Goal: Task Accomplishment & Management: Use online tool/utility

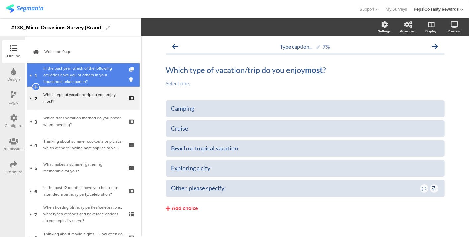
click at [59, 74] on div "In the past year, which of the following activities have you or others in your …" at bounding box center [82, 75] width 79 height 20
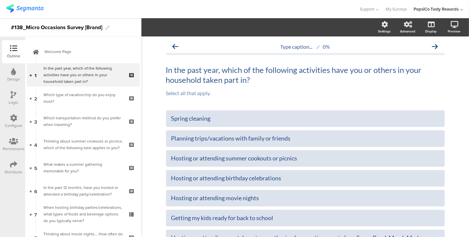
click at [14, 101] on div "Logic" at bounding box center [14, 102] width 10 height 6
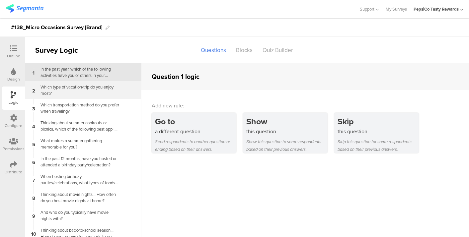
click at [99, 91] on div "Which type of vacation/trip do you enjoy m﻿ost?" at bounding box center [77, 90] width 83 height 13
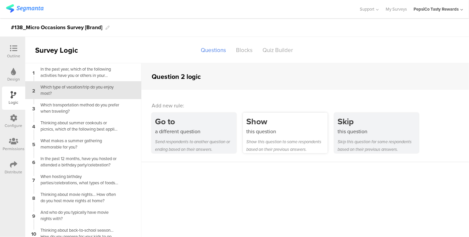
click at [253, 135] on div "this question" at bounding box center [286, 132] width 81 height 8
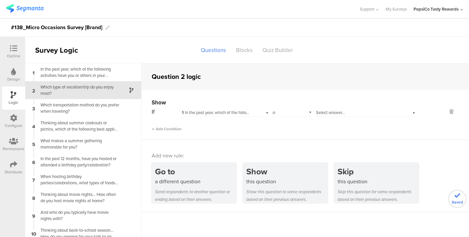
click at [228, 112] on span "1 In the past year, which of the following activities have you or others in you…" at bounding box center [274, 112] width 185 height 6
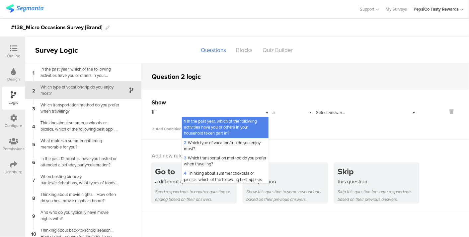
click at [224, 131] on span "1 In the past year, which of the following activities have you or others in you…" at bounding box center [220, 127] width 73 height 18
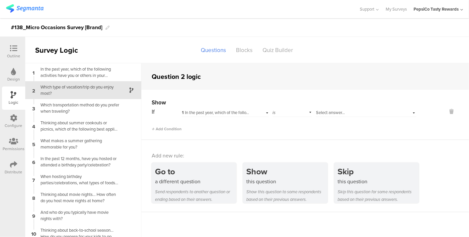
click at [327, 118] on div "If 1 In the past year, which of the following activities have you or others in …" at bounding box center [284, 119] width 264 height 25
click at [327, 113] on span "Select answer..." at bounding box center [330, 112] width 29 height 6
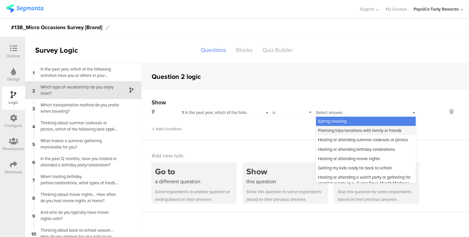
click at [365, 130] on span "Planning trips/vacations with family or friends" at bounding box center [360, 130] width 84 height 6
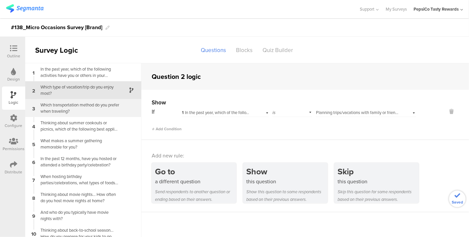
click at [78, 109] on div "Which transportation method do you prefer when traveling?" at bounding box center [77, 108] width 83 height 13
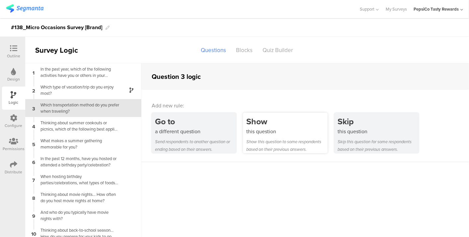
click at [258, 128] on div "this question" at bounding box center [286, 132] width 81 height 8
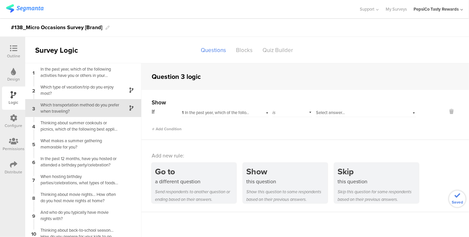
click at [332, 111] on span "Select answer..." at bounding box center [330, 112] width 29 height 6
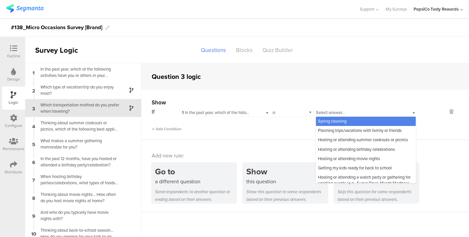
click at [334, 120] on span "Spring cleaning" at bounding box center [332, 121] width 29 height 6
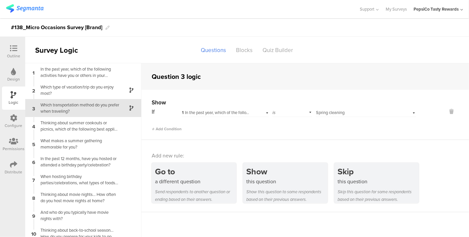
click at [212, 114] on span "1 In the past year, which of the following activities have you or others in you…" at bounding box center [274, 112] width 185 height 6
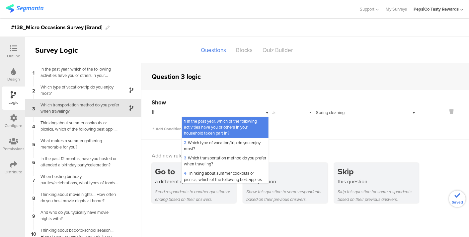
click at [343, 107] on div "Select answer... Spring cleaning" at bounding box center [365, 112] width 100 height 10
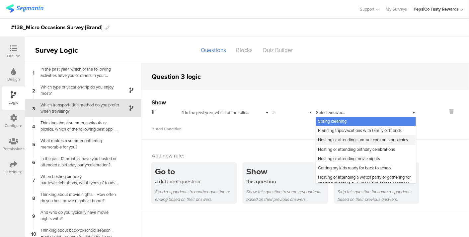
click at [343, 136] on div "Hosting or attending summer cookouts or picnics" at bounding box center [366, 139] width 100 height 9
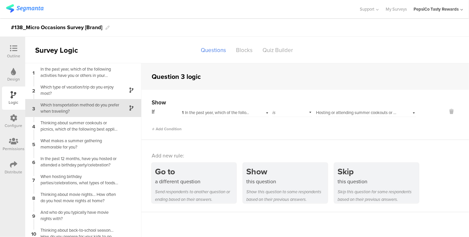
click at [349, 114] on span "Hosting or attending summer cookouts or picnics" at bounding box center [361, 112] width 90 height 6
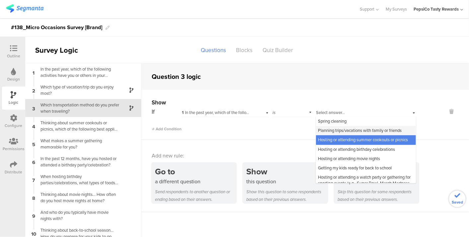
click at [346, 129] on span "Planning trips/vacations with family or friends" at bounding box center [360, 130] width 84 height 6
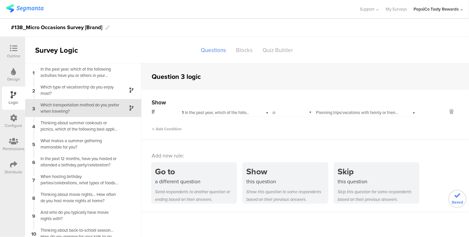
click at [194, 107] on div "1 In the past year, which of the following activities have you or others in you…" at bounding box center [224, 112] width 87 height 10
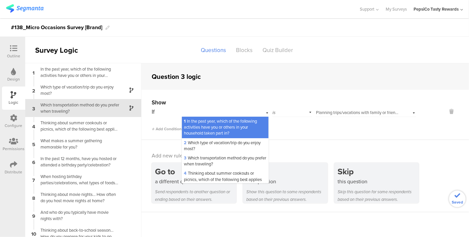
click at [200, 126] on span "1 In the past year, which of the following activities have you or others in you…" at bounding box center [220, 127] width 73 height 18
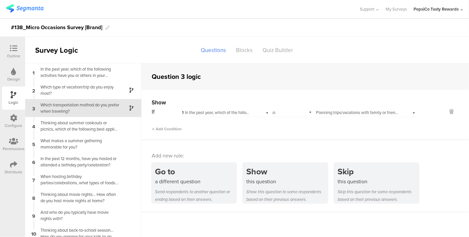
click at [71, 109] on div "Which transportation method do you prefer when traveling?" at bounding box center [77, 108] width 83 height 13
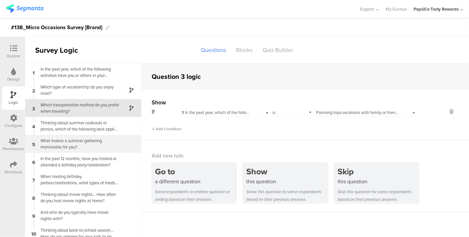
click at [68, 135] on div "5 What makes a summer gathering memorable for you?" at bounding box center [83, 144] width 116 height 18
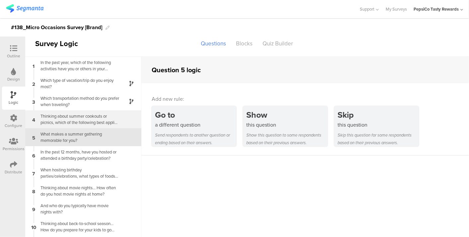
click at [71, 111] on div "4 Thinking about summer cookouts or picnics, which of the following best applie…" at bounding box center [83, 119] width 116 height 18
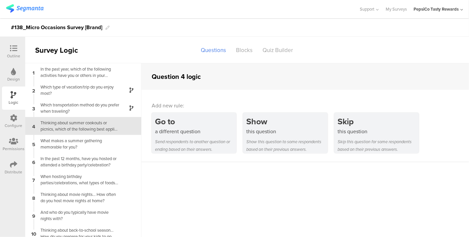
click at [237, 136] on div "Go to a different question Send respondents to another question or ending based…" at bounding box center [310, 133] width 317 height 40
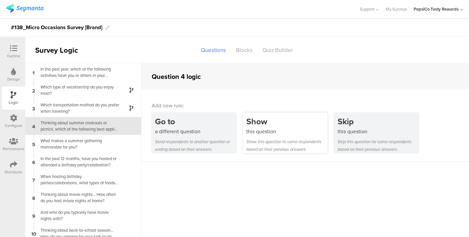
click at [254, 134] on div "this question" at bounding box center [286, 132] width 81 height 8
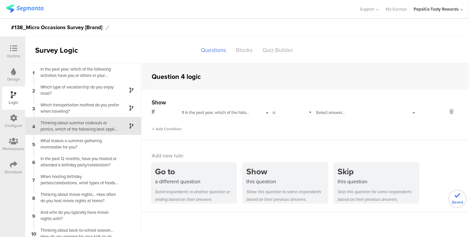
click at [343, 112] on div "Select answer..." at bounding box center [357, 113] width 82 height 6
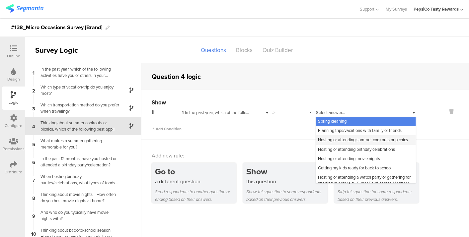
click at [338, 144] on div "Hosting or attending summer cookouts or picnics" at bounding box center [366, 139] width 100 height 9
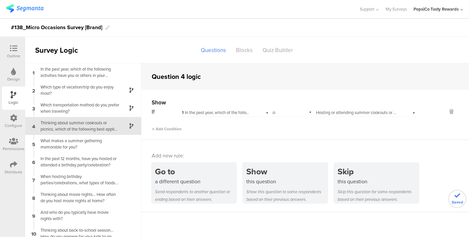
click at [63, 134] on div "4 Thinking about summer cookouts or picnics, which of the following best applie…" at bounding box center [83, 126] width 116 height 18
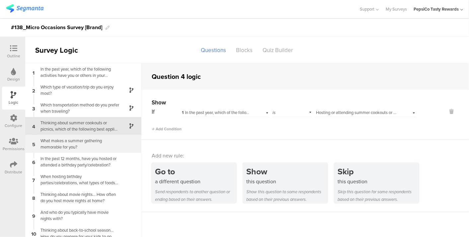
click at [65, 139] on div "What makes a summer gathering memorable for you?" at bounding box center [77, 144] width 83 height 13
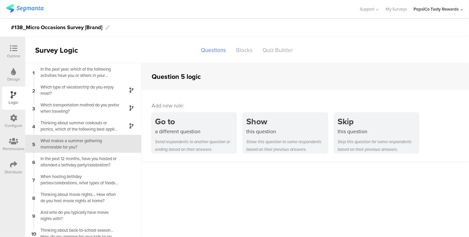
scroll to position [7, 0]
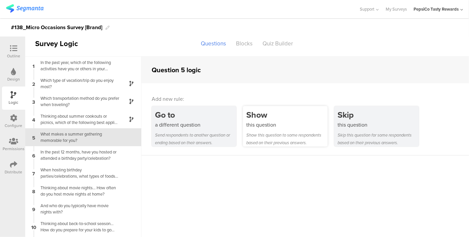
click at [282, 116] on div "Show" at bounding box center [286, 115] width 81 height 12
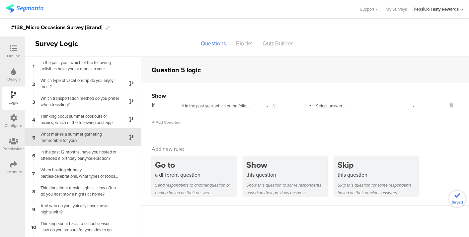
click at [355, 101] on div "Select answer..." at bounding box center [365, 105] width 100 height 10
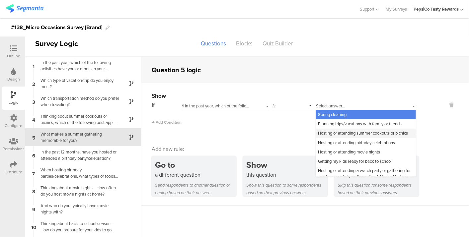
click at [355, 135] on span "Hosting or attending summer cookouts or picnics" at bounding box center [363, 133] width 90 height 6
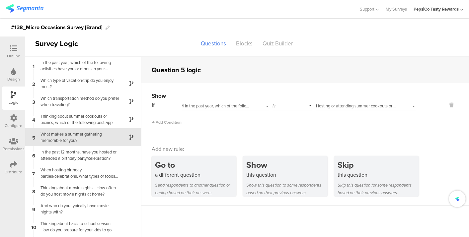
click at [53, 141] on div "What makes a summer gathering memorable for you?" at bounding box center [77, 137] width 83 height 13
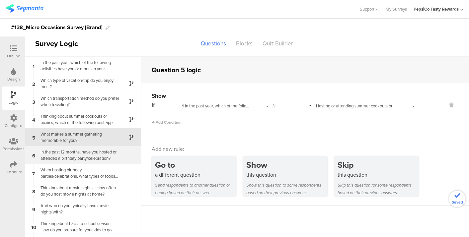
click at [72, 153] on div "In the past 12 months, have you hosted or attended a birthday party/celebration?" at bounding box center [77, 155] width 83 height 13
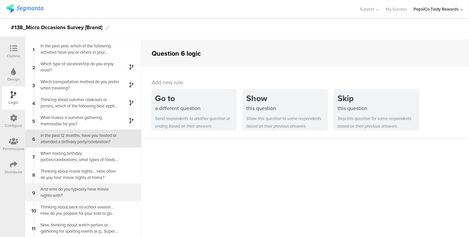
scroll to position [25, 0]
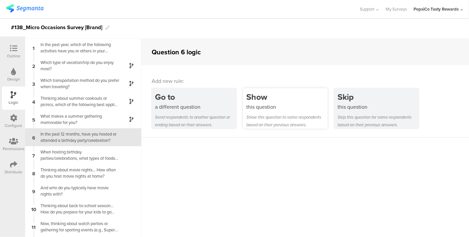
click at [279, 103] on div "this question" at bounding box center [286, 107] width 81 height 8
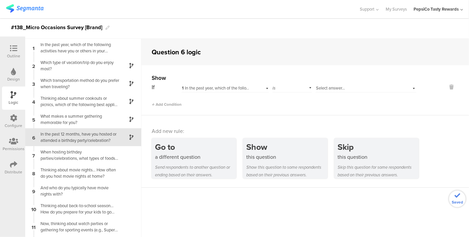
click at [349, 83] on div "Select answer..." at bounding box center [365, 87] width 100 height 10
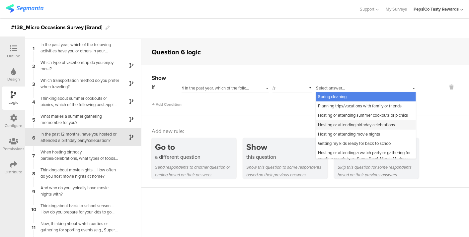
click at [363, 128] on span "Hosting or attending birthday celebrations" at bounding box center [356, 125] width 77 height 6
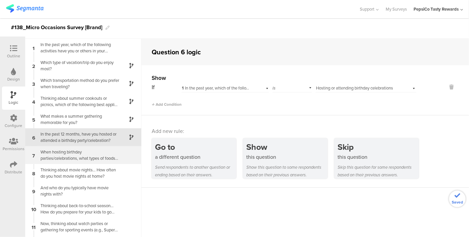
click at [83, 155] on div "When hosting birthday parties/celebrations, what types of foods and beverage op…" at bounding box center [77, 155] width 83 height 13
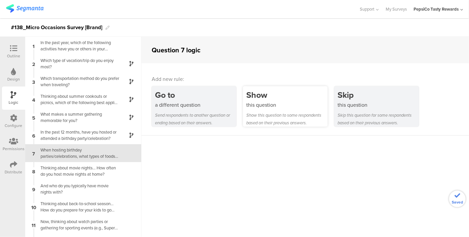
scroll to position [16, 0]
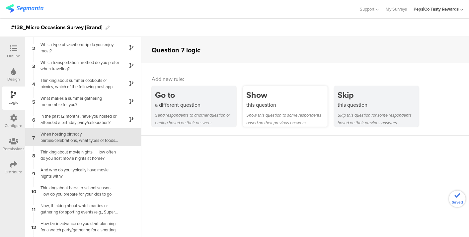
click at [277, 107] on div "this question" at bounding box center [286, 105] width 81 height 8
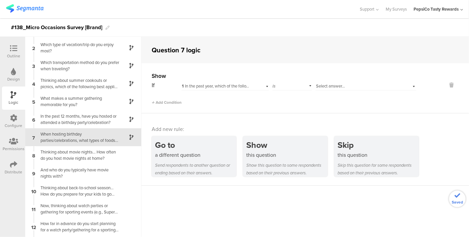
click at [337, 86] on span "Select answer..." at bounding box center [330, 86] width 29 height 6
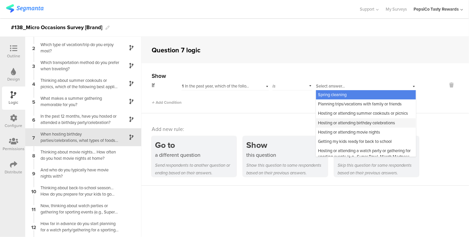
click at [334, 126] on span "Hosting or attending birthday celebrations" at bounding box center [356, 123] width 77 height 6
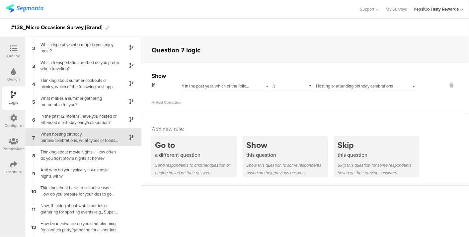
click at [63, 137] on div "When hosting birthday parties/celebrations, what types of foods and beverage op…" at bounding box center [77, 137] width 83 height 13
click at [210, 86] on span "1 In the past year, which of the following activities have you or others in you…" at bounding box center [274, 86] width 185 height 6
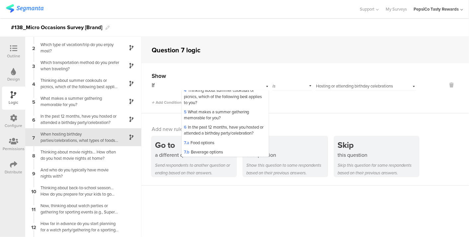
scroll to position [74, 0]
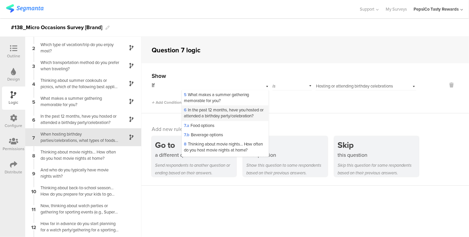
click at [215, 115] on span "6 In the past 12 months, have you hosted or attended a birthday party/celebrati…" at bounding box center [224, 113] width 80 height 12
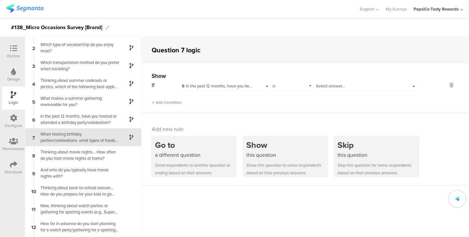
click at [333, 85] on span "Select answer..." at bounding box center [330, 86] width 29 height 6
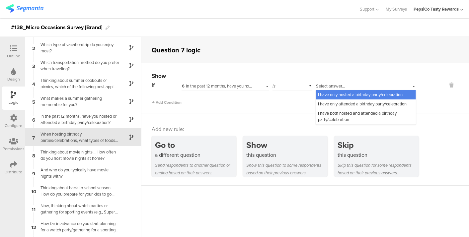
click at [331, 96] on span "I have only hosted a birthday party/celebration" at bounding box center [360, 95] width 85 height 6
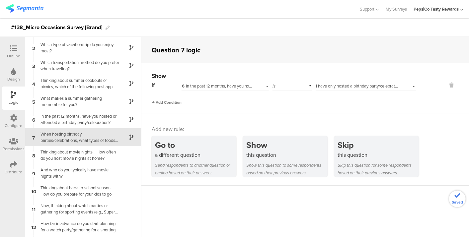
click at [181, 102] on span "Add Condition" at bounding box center [167, 102] width 30 height 6
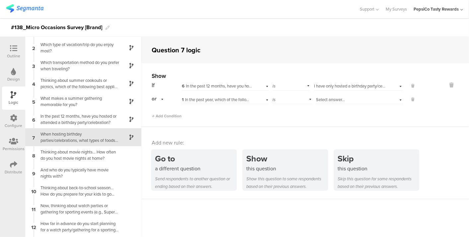
click at [326, 97] on span "Select answer..." at bounding box center [330, 99] width 29 height 6
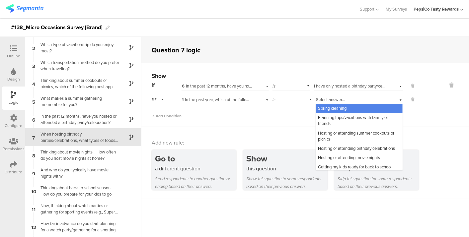
click at [238, 99] on span "1 In the past year, which of the following activities have you or others in you…" at bounding box center [274, 99] width 185 height 6
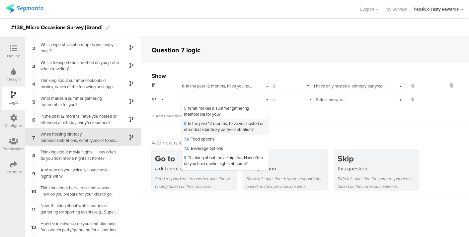
click at [216, 132] on span "6 In the past 12 months, have you hosted or attended a birthday party/celebrati…" at bounding box center [224, 126] width 80 height 12
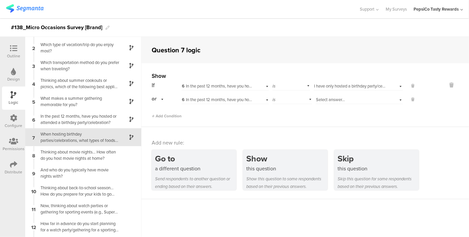
click at [368, 95] on div "Select answer..." at bounding box center [358, 99] width 87 height 10
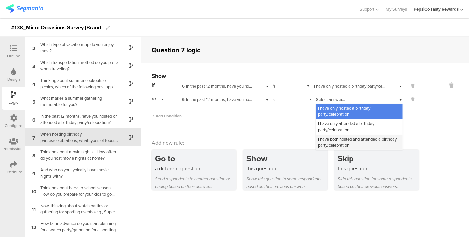
click at [346, 138] on span "I have both hosted and attended a birthday party/celebration" at bounding box center [357, 142] width 79 height 12
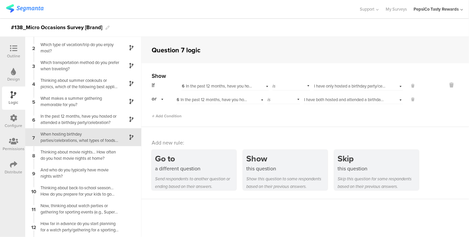
click at [85, 137] on div "When hosting birthday parties/celebrations, what types of foods and beverage op…" at bounding box center [77, 137] width 83 height 13
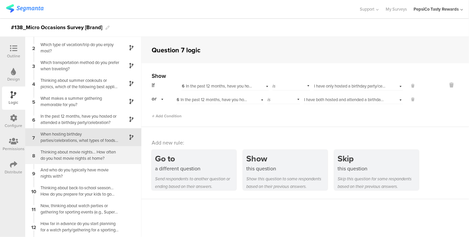
click at [84, 151] on div "Thinking about movie nights... How often do you host movie nights at home?" at bounding box center [77, 155] width 83 height 13
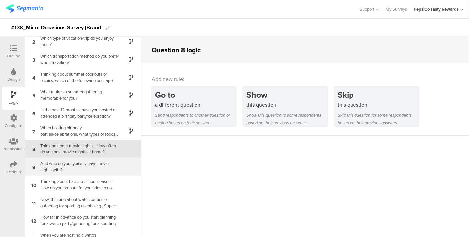
scroll to position [34, 0]
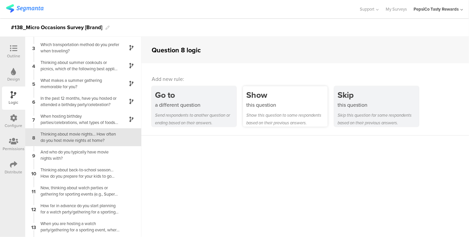
click at [275, 107] on div "this question" at bounding box center [286, 105] width 81 height 8
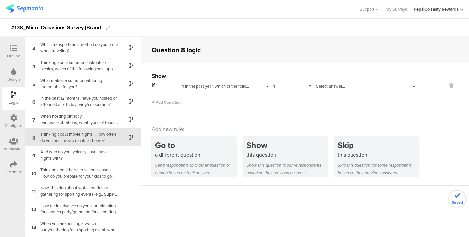
click at [324, 88] on span "Select answer..." at bounding box center [330, 86] width 29 height 6
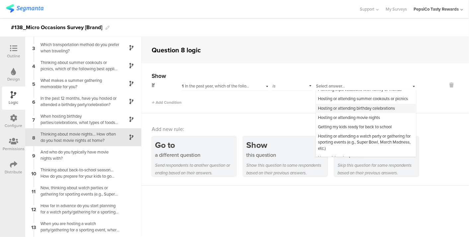
scroll to position [27, 0]
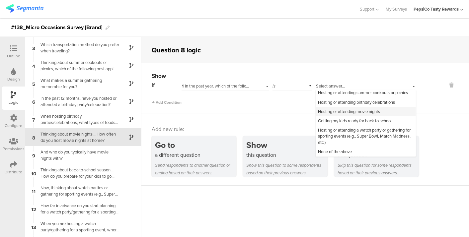
click at [357, 113] on span "Hosting or attending movie nights" at bounding box center [349, 111] width 62 height 6
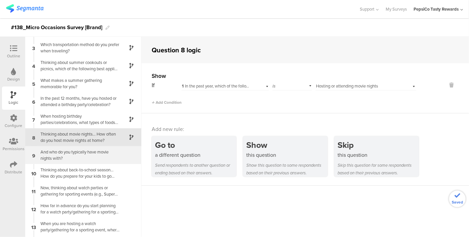
click at [67, 160] on div "And who do you typically have movie nights with?" at bounding box center [77, 155] width 83 height 13
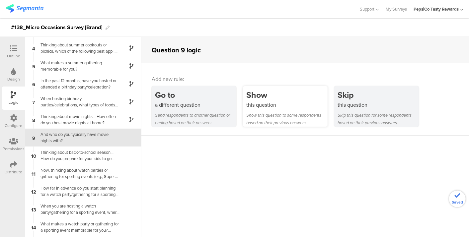
scroll to position [52, 0]
click at [266, 101] on div "this question" at bounding box center [286, 105] width 81 height 8
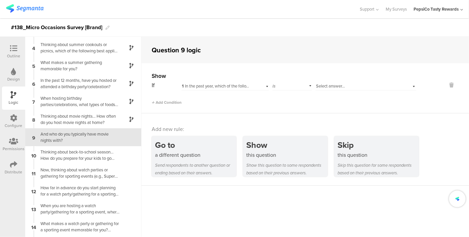
click at [332, 86] on span "Select answer..." at bounding box center [330, 86] width 29 height 6
click at [333, 86] on span "Select answer..." at bounding box center [330, 86] width 29 height 6
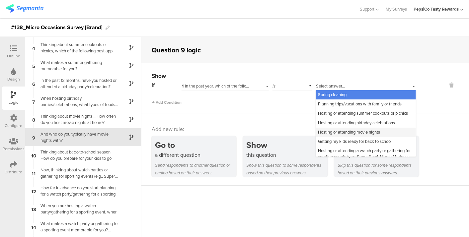
click at [347, 135] on span "Hosting or attending movie nights" at bounding box center [349, 132] width 62 height 6
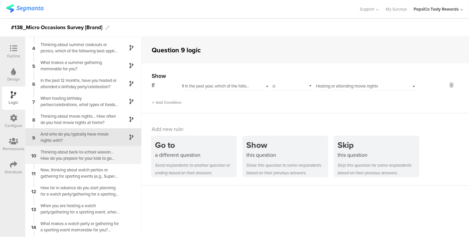
click at [77, 154] on div "Thinking about back-to-school season... How do you prepare for your kids to go …" at bounding box center [77, 155] width 83 height 13
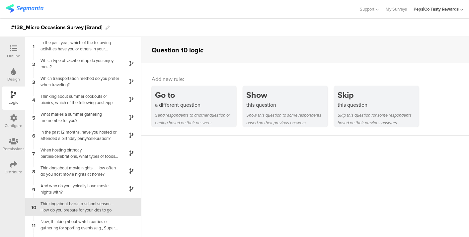
scroll to position [70, 0]
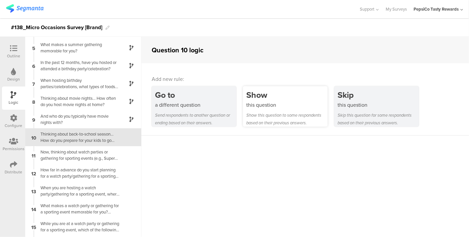
click at [271, 104] on div "this question" at bounding box center [286, 105] width 81 height 8
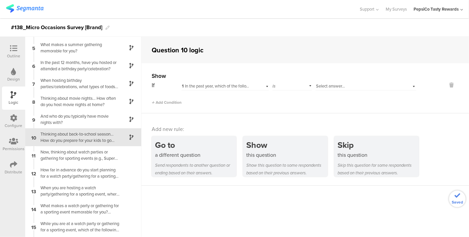
click at [232, 83] on div "1 In the past year, which of the following activities have you or others in you…" at bounding box center [224, 85] width 87 height 10
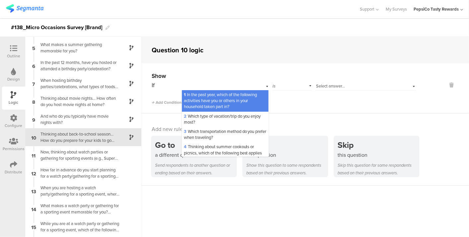
click at [232, 83] on div "1 In the past year, which of the following activities have you or others in you…" at bounding box center [224, 85] width 87 height 10
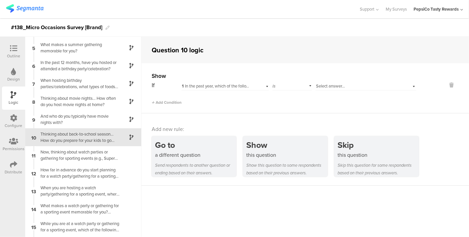
click at [317, 84] on span "Select answer..." at bounding box center [330, 86] width 29 height 6
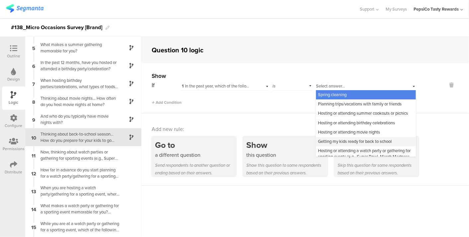
click at [351, 145] on span "Getting my kids ready for back to school" at bounding box center [355, 141] width 74 height 6
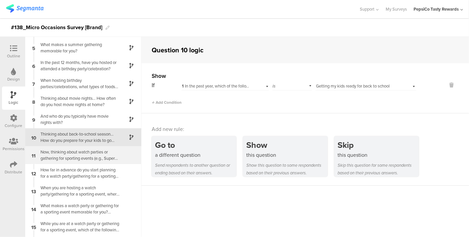
click at [91, 155] on div "Now, thinking about watch parties or gathering for sporting events (e.g., Super…" at bounding box center [77, 155] width 83 height 13
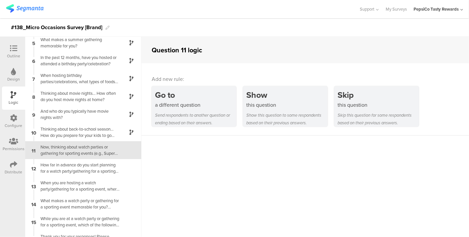
scroll to position [86, 0]
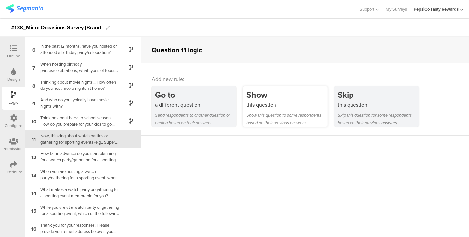
click at [270, 107] on div "this question" at bounding box center [286, 105] width 81 height 8
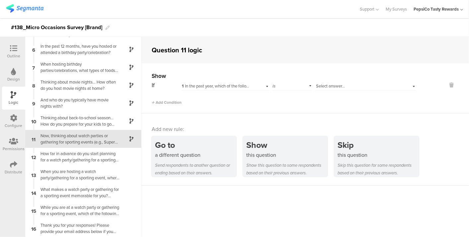
click at [250, 88] on div "1 In the past year, which of the following activities have you or others in you…" at bounding box center [224, 85] width 87 height 10
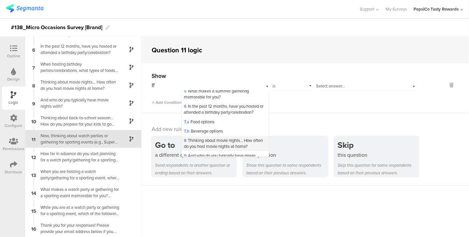
scroll to position [0, 0]
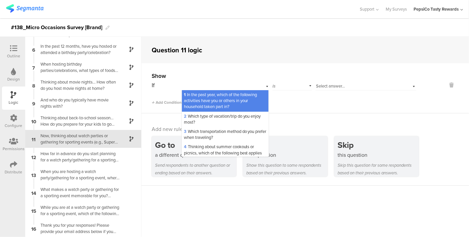
click at [237, 103] on span "1 In the past year, which of the following activities have you or others in you…" at bounding box center [220, 101] width 73 height 18
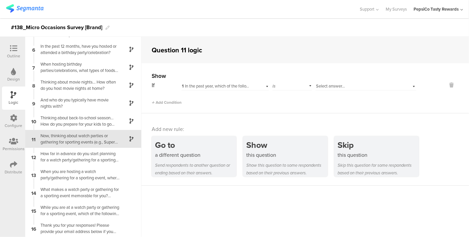
click at [332, 81] on div "Select answer..." at bounding box center [365, 85] width 100 height 10
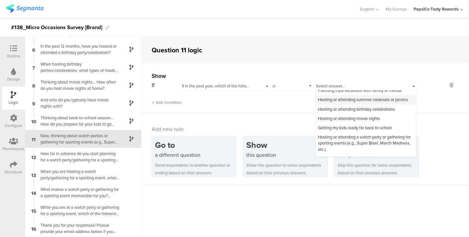
scroll to position [27, 0]
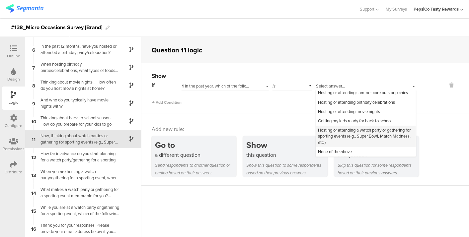
click at [332, 135] on span "Hosting or attending a watch party or gathering for sporting events (e.g., Supe…" at bounding box center [364, 136] width 93 height 18
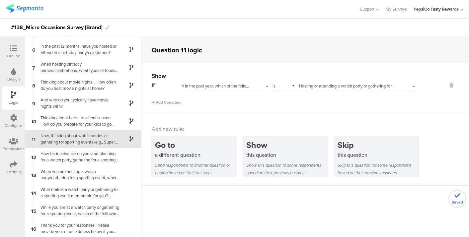
click at [80, 141] on div "Now, thinking about watch parties or gathering for sporting events (e.g., Super…" at bounding box center [77, 139] width 83 height 13
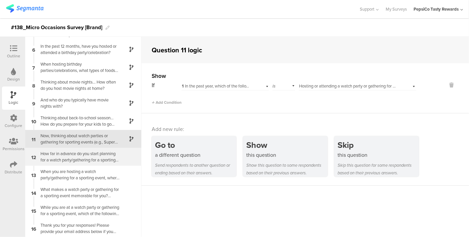
click at [84, 159] on div "How far in advance do you start planning for a watch party/gathering for a spor…" at bounding box center [77, 157] width 83 height 13
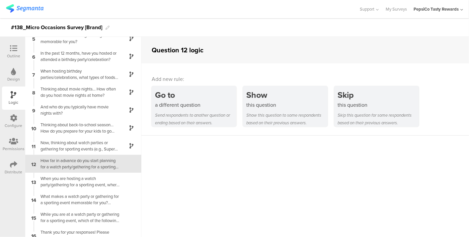
scroll to position [86, 0]
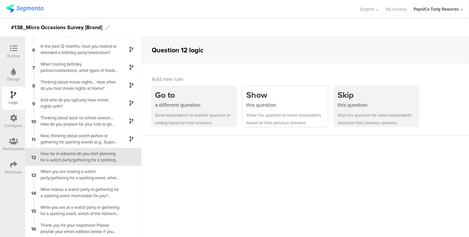
click at [268, 110] on div "Show this question Show this question to some respondents based on their previo…" at bounding box center [285, 106] width 85 height 40
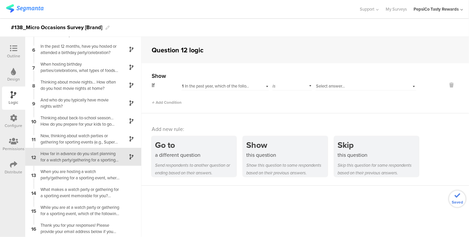
click at [223, 85] on span "1 In the past year, which of the following activities have you or others in you…" at bounding box center [274, 86] width 185 height 6
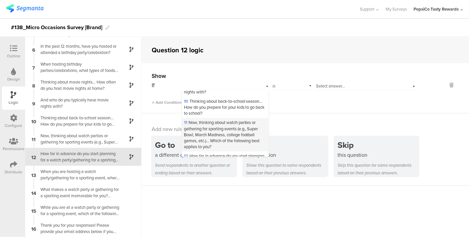
scroll to position [184, 0]
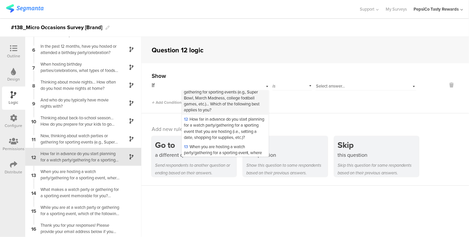
click at [233, 105] on span "11 Now, thinking about watch parties or gathering for sporting events (e.g., Su…" at bounding box center [222, 98] width 76 height 31
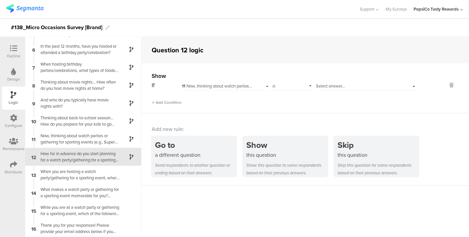
click at [331, 84] on span "Select answer..." at bounding box center [330, 86] width 29 height 6
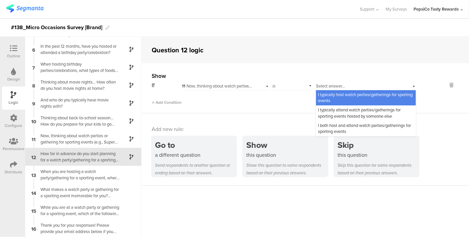
click at [346, 99] on div "I typically host watch parties/gatherings for sporting events" at bounding box center [366, 97] width 100 height 15
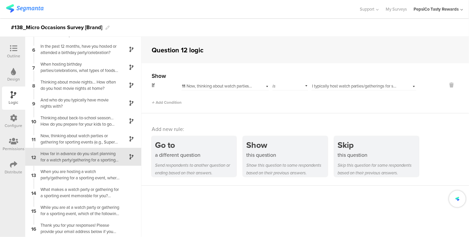
click at [77, 155] on div "How far in advance do you start planning for a watch party/gathering for a spor…" at bounding box center [77, 157] width 83 height 13
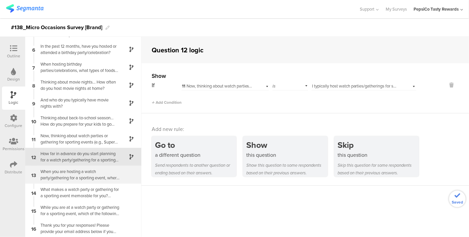
click at [79, 172] on div "When you are hosting a watch party/gathering for a sporting event, where do you…" at bounding box center [77, 174] width 83 height 13
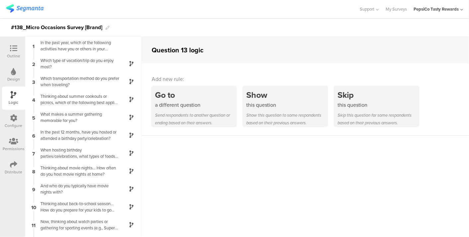
scroll to position [86, 0]
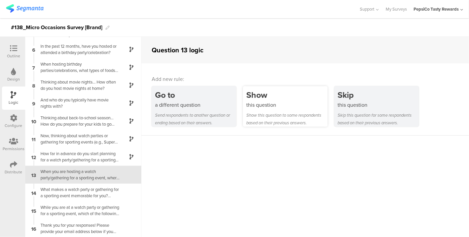
click at [275, 103] on div "this question" at bounding box center [286, 105] width 81 height 8
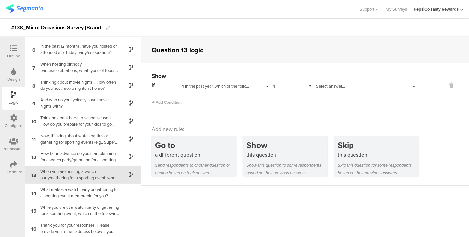
click at [237, 90] on div "1 In the past year, which of the following activities have you or others in you…" at bounding box center [224, 85] width 87 height 10
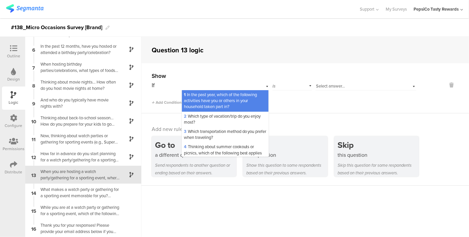
click at [237, 100] on span "1 In the past year, which of the following activities have you or others in you…" at bounding box center [220, 101] width 73 height 18
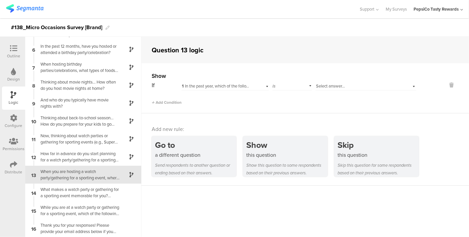
click at [331, 88] on span "Select answer..." at bounding box center [330, 86] width 29 height 6
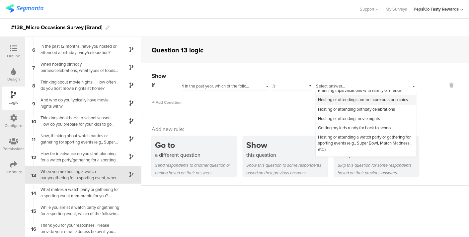
scroll to position [27, 0]
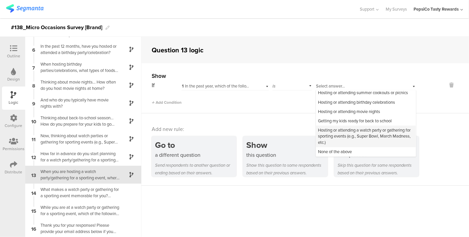
click at [349, 140] on span "Hosting or attending a watch party or gathering for sporting events (e.g., Supe…" at bounding box center [364, 136] width 93 height 18
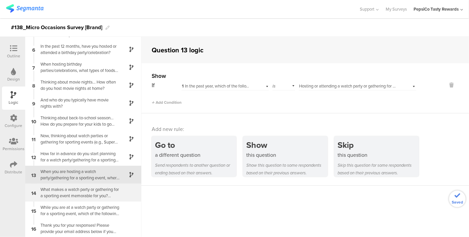
click at [64, 192] on div "What makes a watch party or gathering for a sporting event memorable for you? S…" at bounding box center [77, 192] width 83 height 13
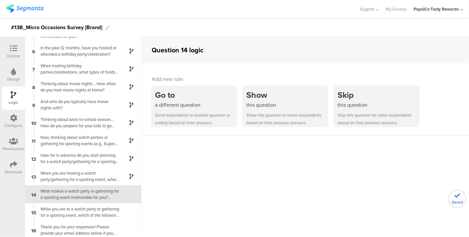
scroll to position [86, 0]
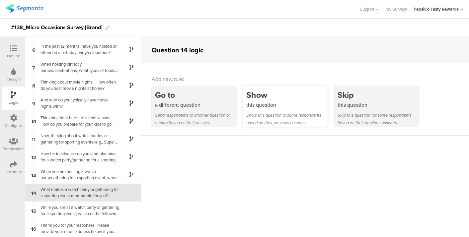
click at [284, 110] on div "Show this question Show this question to some respondents based on their previo…" at bounding box center [285, 106] width 85 height 40
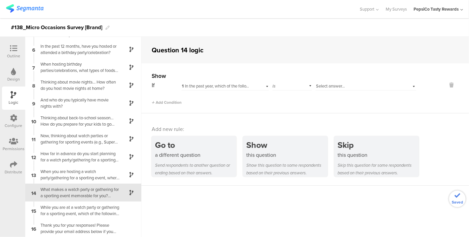
click at [236, 86] on span "1 In the past year, which of the following activities have you or others in you…" at bounding box center [274, 86] width 185 height 6
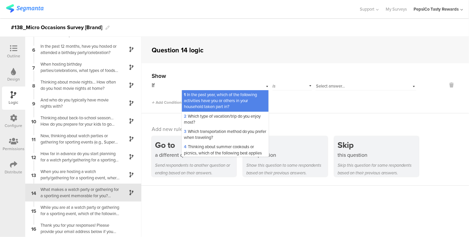
click at [354, 84] on div "Select answer..." at bounding box center [357, 86] width 82 height 6
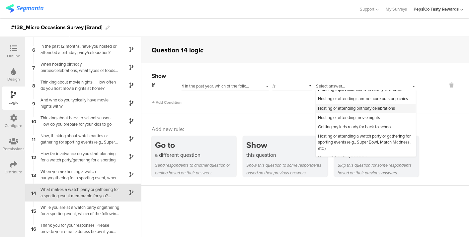
scroll to position [27, 0]
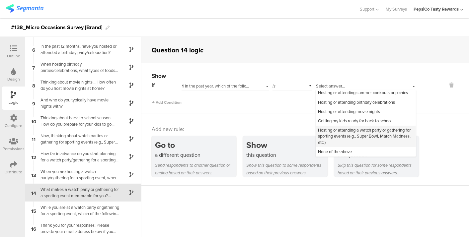
click at [344, 139] on span "Hosting or attending a watch party or gathering for sporting events (e.g., Supe…" at bounding box center [364, 136] width 93 height 18
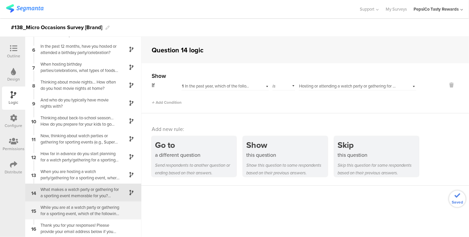
click at [68, 209] on div "While you are at a watch party or gathering for a sporting event, which of the …" at bounding box center [77, 210] width 83 height 13
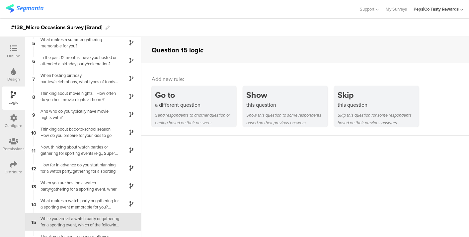
scroll to position [86, 0]
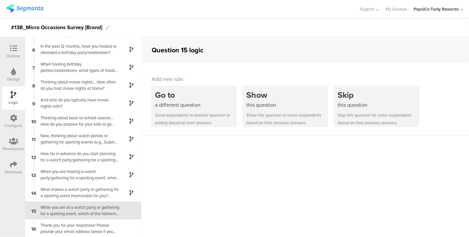
drag, startPoint x: 68, startPoint y: 209, endPoint x: 62, endPoint y: 209, distance: 6.0
click at [62, 209] on div "While you are at a watch party or gathering for a sporting event, which of the …" at bounding box center [77, 210] width 83 height 13
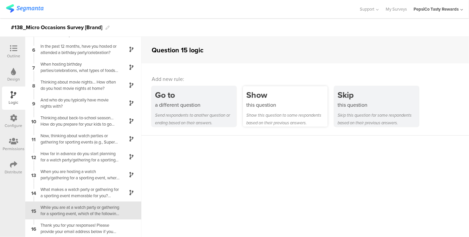
click at [257, 98] on div "Show" at bounding box center [286, 95] width 81 height 12
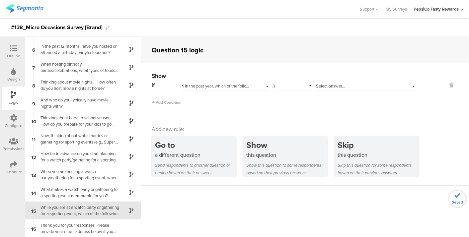
click at [246, 87] on span "1 In the past year, which of the following activities have you or others in you…" at bounding box center [274, 86] width 185 height 6
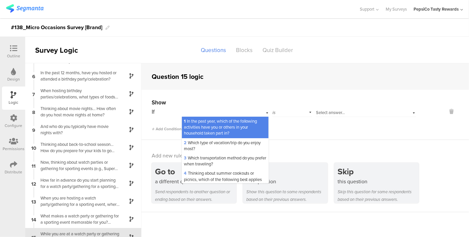
scroll to position [0, 0]
click at [236, 125] on span "1 In the past year, which of the following activities have you or others in you…" at bounding box center [220, 127] width 73 height 18
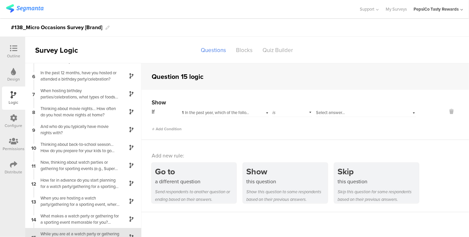
click at [320, 111] on span "Select answer..." at bounding box center [330, 112] width 29 height 6
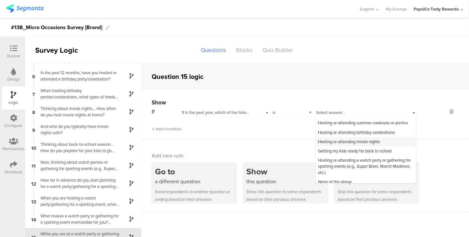
scroll to position [27, 0]
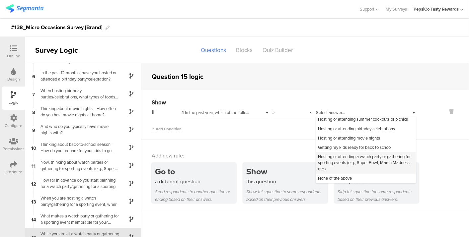
click at [328, 166] on span "Hosting or attending a watch party or gathering for sporting events (e.g., Supe…" at bounding box center [364, 163] width 93 height 18
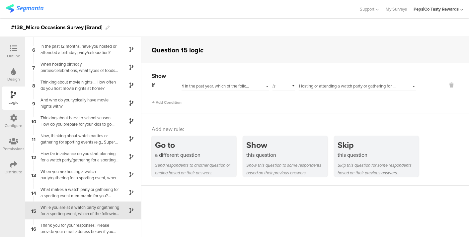
click at [92, 209] on div "While you are at a watch party or gathering for a sporting event, which of the …" at bounding box center [77, 210] width 83 height 13
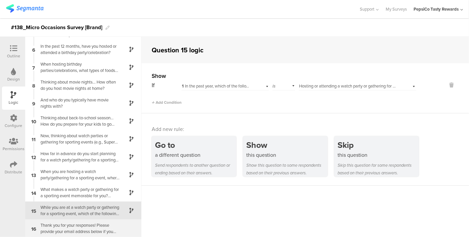
click at [92, 225] on div "Thank you for your responses! Please provide your email address below if you wo…" at bounding box center [77, 228] width 83 height 13
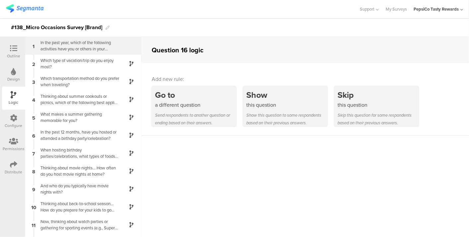
click at [85, 45] on div "In the past year, which of the following activities have you or others in your …" at bounding box center [77, 45] width 83 height 13
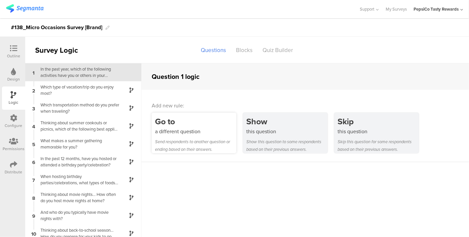
click at [196, 143] on div "Send respondents to another question or ending based on their answers." at bounding box center [195, 145] width 81 height 15
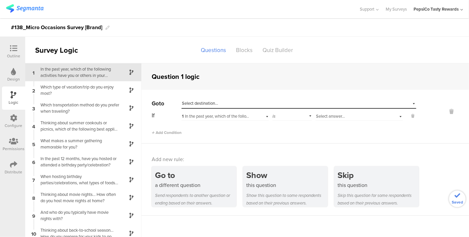
click at [237, 101] on div "Select destination..." at bounding box center [268, 103] width 173 height 6
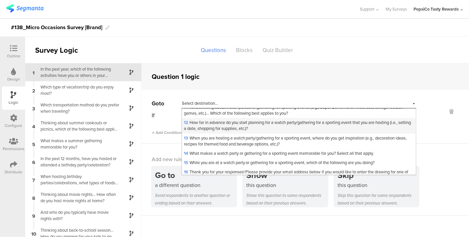
scroll to position [110, 0]
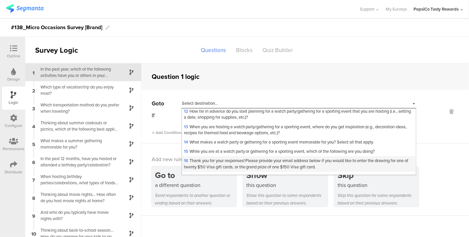
click at [231, 167] on span "16 Thank you for your responses! Please provide your email address below if you…" at bounding box center [296, 164] width 224 height 12
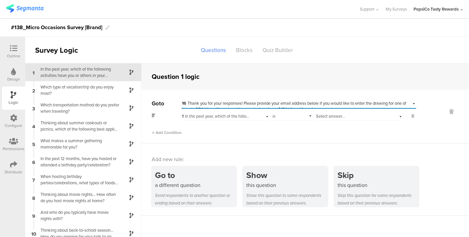
click at [246, 114] on span "1 In the past year, which of the following activities have you or others in you…" at bounding box center [274, 116] width 185 height 6
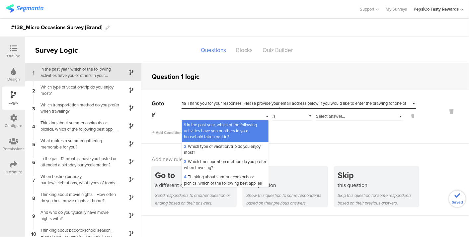
click at [246, 124] on span "1 In the past year, which of the following activities have you or others in you…" at bounding box center [220, 131] width 73 height 18
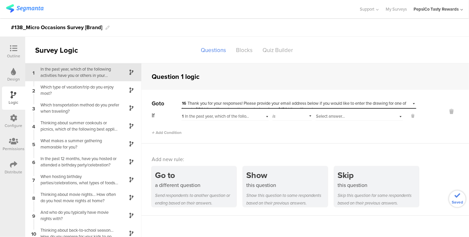
click at [345, 112] on div "Select answer..." at bounding box center [358, 115] width 87 height 10
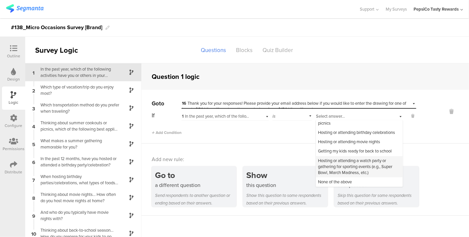
scroll to position [44, 0]
click at [333, 181] on span "None of the above" at bounding box center [335, 182] width 34 height 6
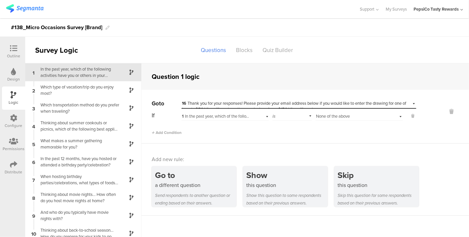
click at [295, 146] on div "Add new rule: Go to a different question Send respondents to another question o…" at bounding box center [304, 180] width 327 height 72
click at [91, 73] on div "In the past year, which of the following activities have you or others in your …" at bounding box center [77, 72] width 83 height 13
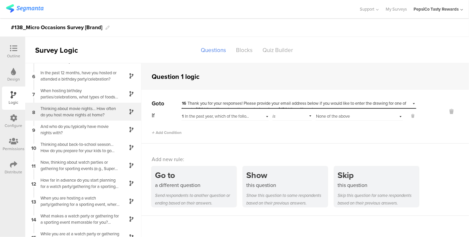
scroll to position [27, 0]
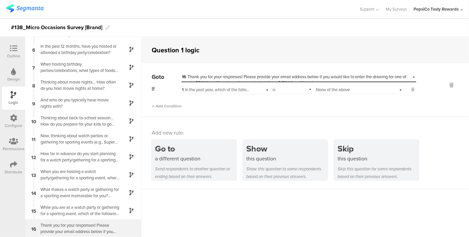
click at [92, 228] on div "Thank you for your responses! Please provide your email address below if you wo…" at bounding box center [77, 228] width 83 height 13
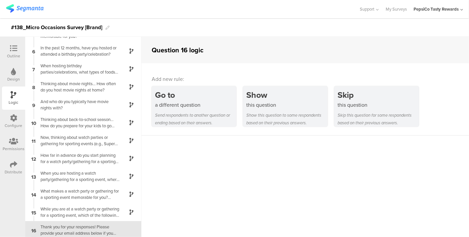
scroll to position [86, 0]
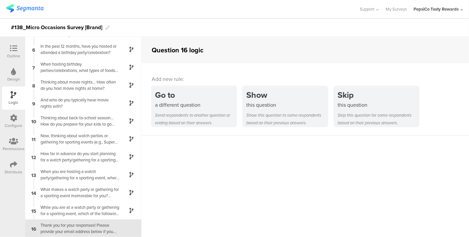
click at [321, 153] on sg-question-logic-editor "Question 16 logic Add new rule: Go to a different question Send respondents to …" at bounding box center [304, 137] width 327 height 200
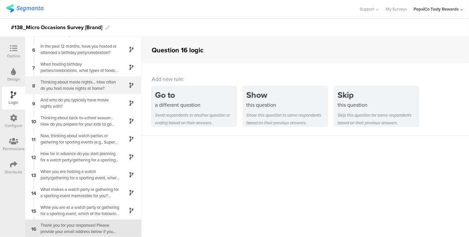
click at [77, 86] on div "Thinking about movie nights... How often do you host movie nights at home?" at bounding box center [77, 85] width 83 height 13
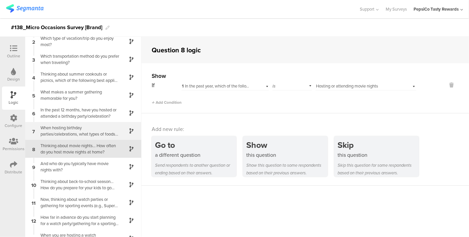
scroll to position [34, 0]
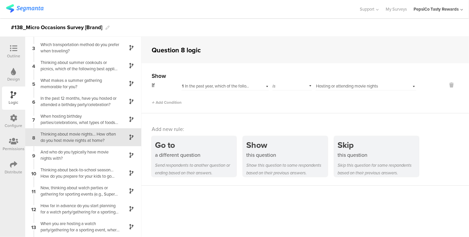
click at [5, 50] on div "Outline" at bounding box center [13, 51] width 23 height 23
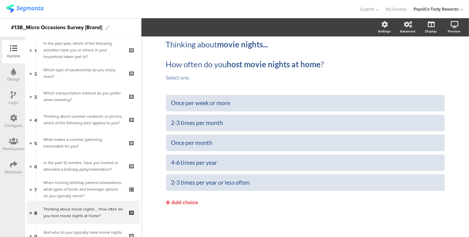
scroll to position [100, 0]
